Goal: Navigation & Orientation: Find specific page/section

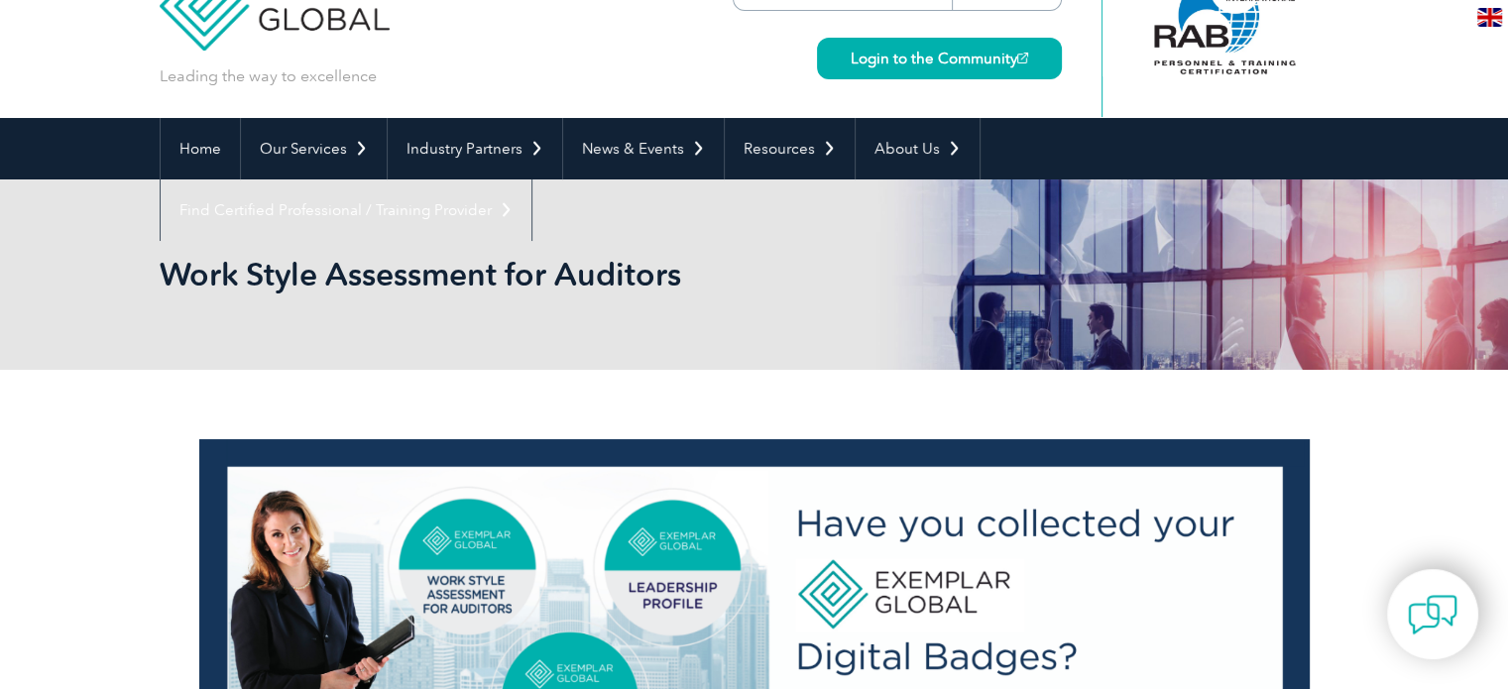
scroll to position [67, 0]
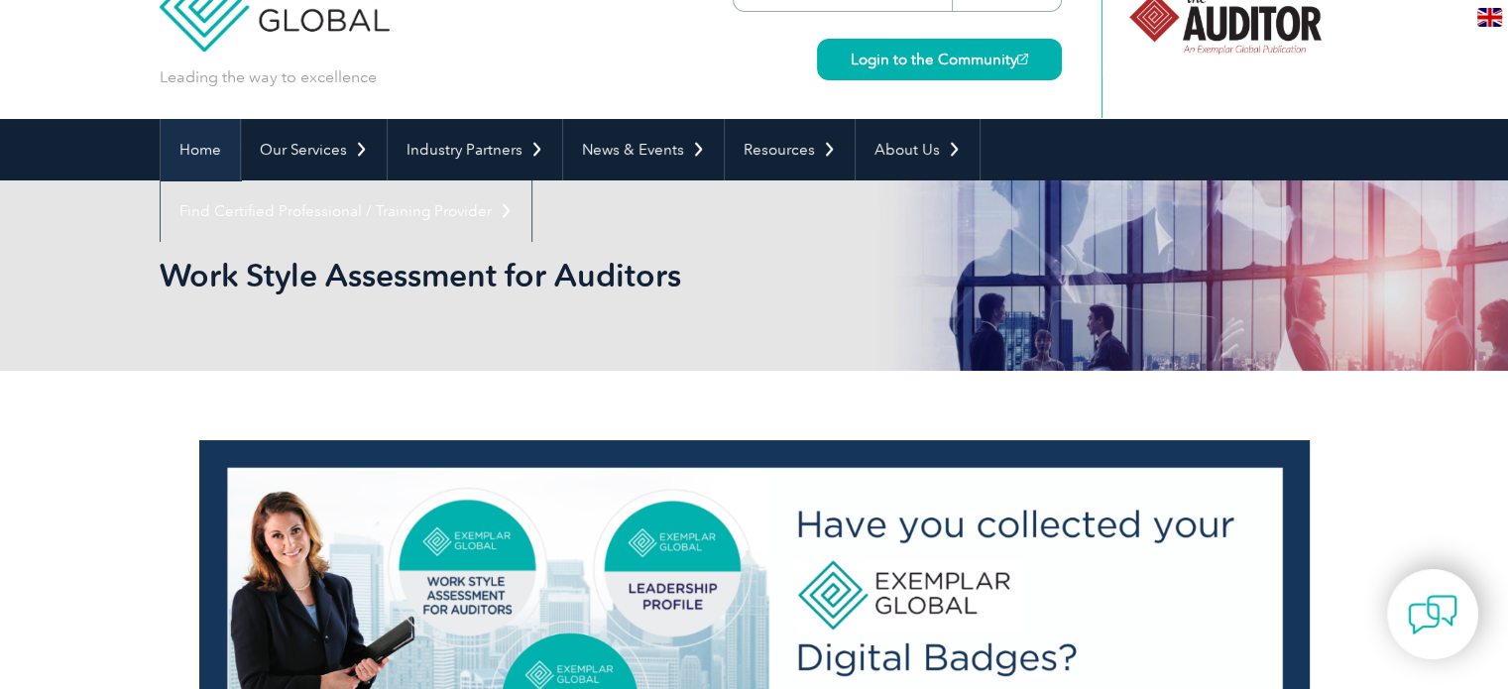
click at [202, 151] on link "Home" at bounding box center [200, 149] width 79 height 61
click at [201, 150] on link "Home" at bounding box center [200, 149] width 79 height 61
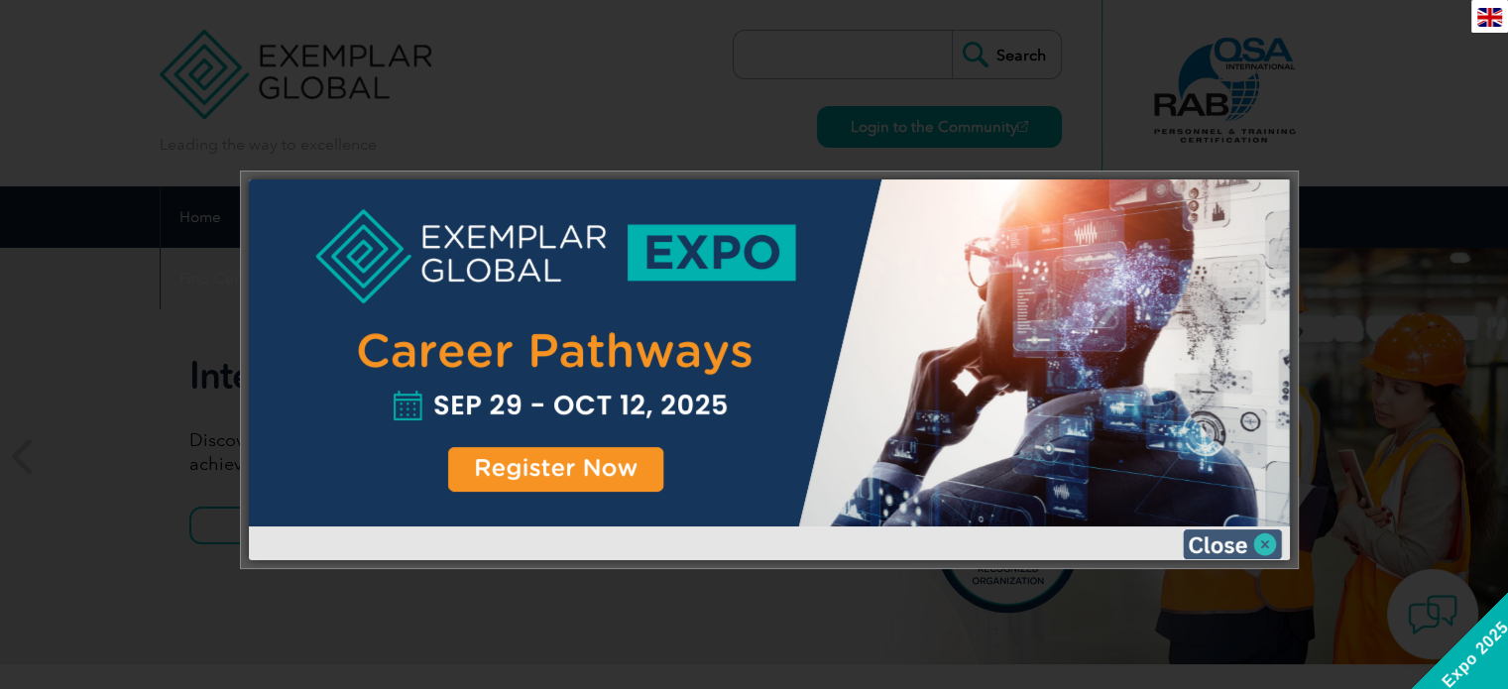
click at [1264, 543] on img at bounding box center [1232, 544] width 99 height 30
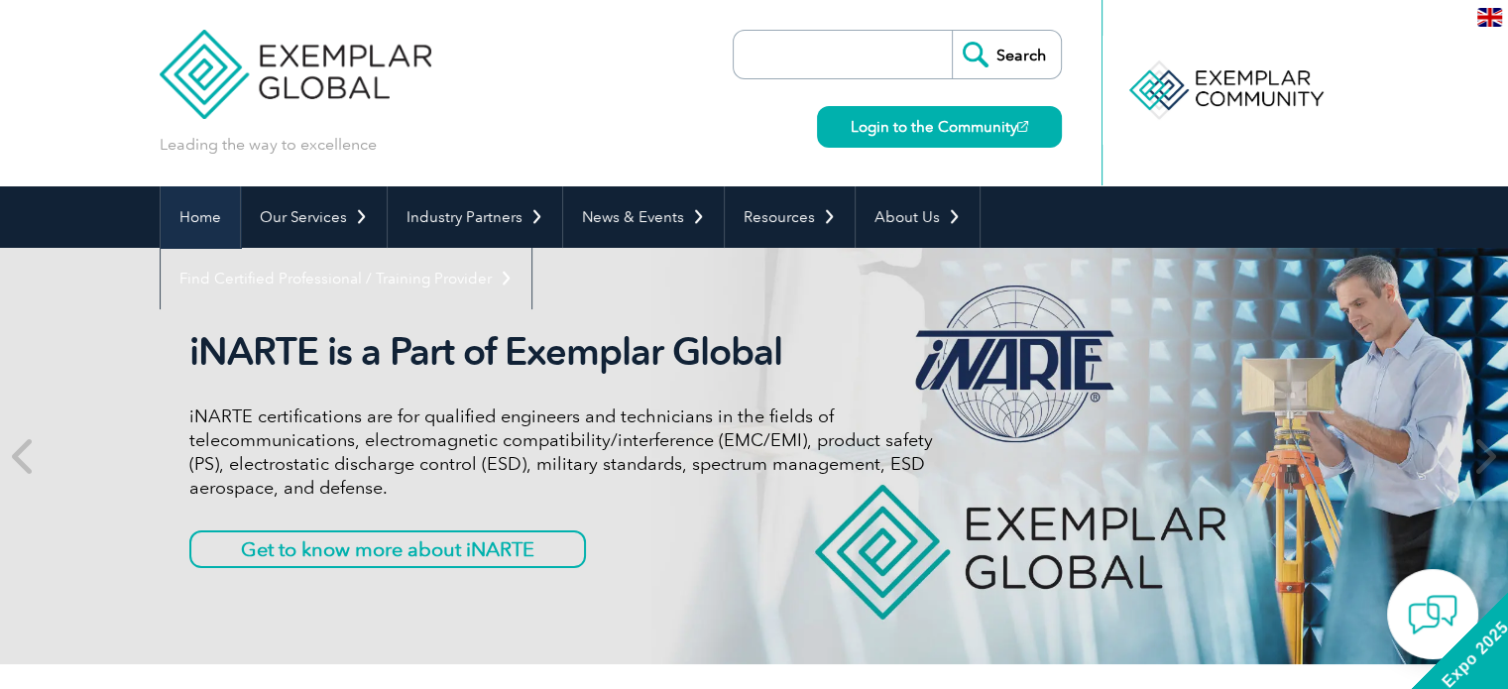
click at [202, 217] on link "Home" at bounding box center [200, 216] width 79 height 61
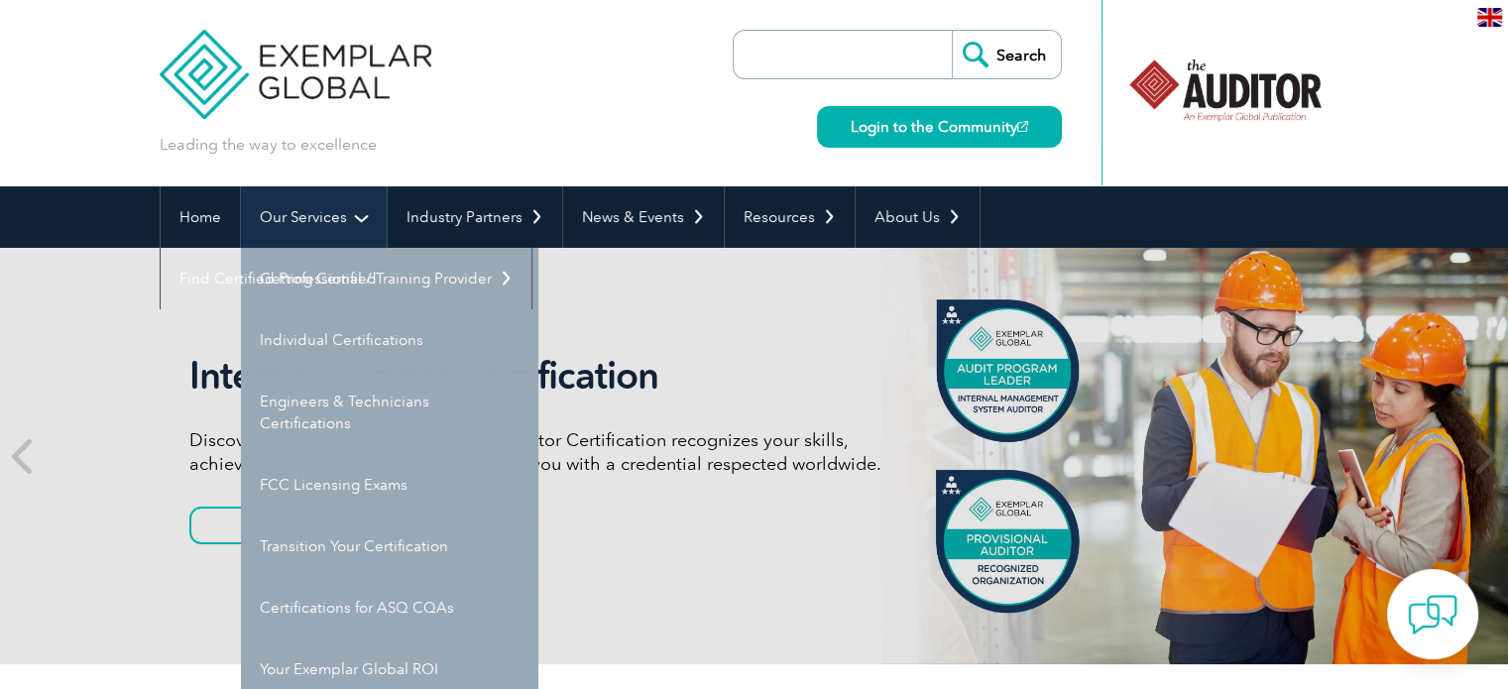
click at [356, 217] on link "Our Services" at bounding box center [314, 216] width 146 height 61
